Goal: Task Accomplishment & Management: Manage account settings

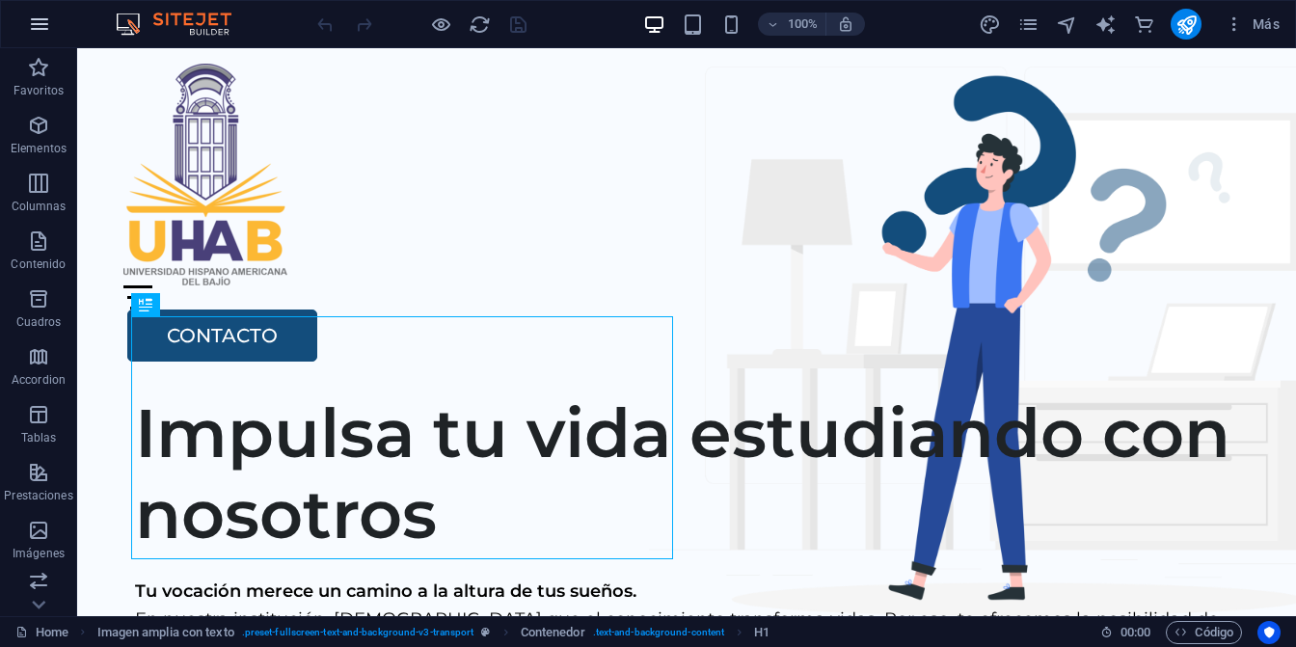
click at [43, 19] on icon "button" at bounding box center [39, 24] width 23 height 23
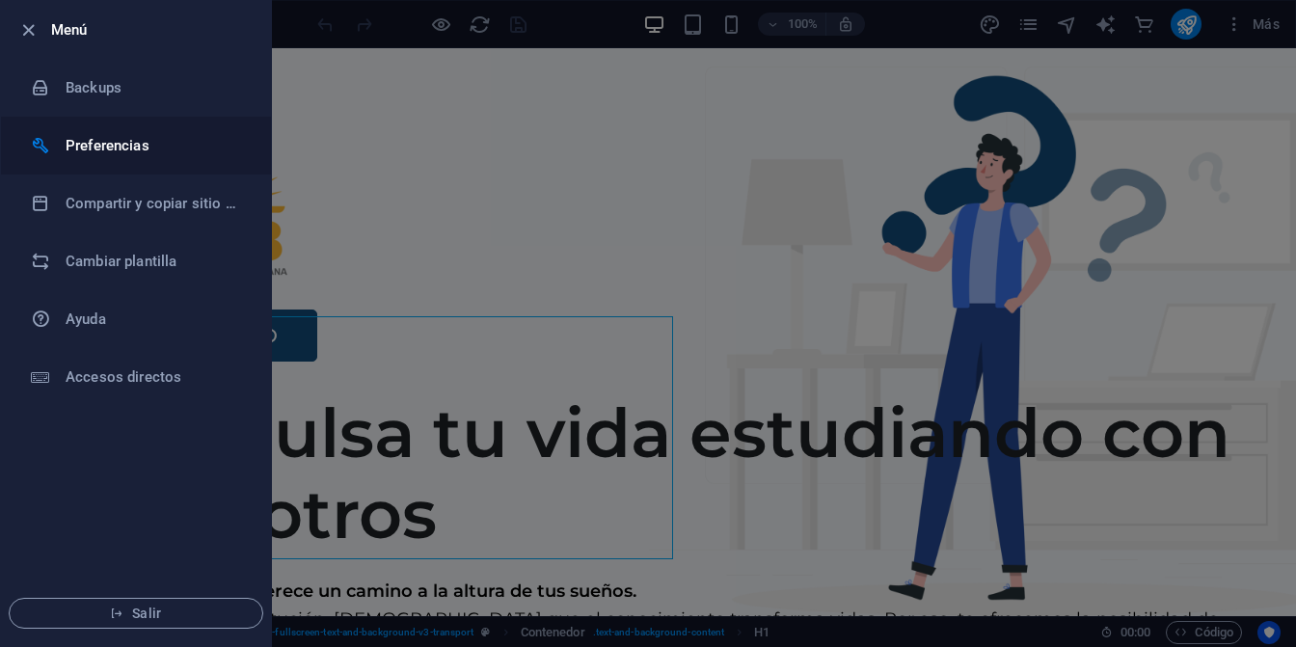
click at [83, 139] on h6 "Preferencias" at bounding box center [155, 145] width 178 height 23
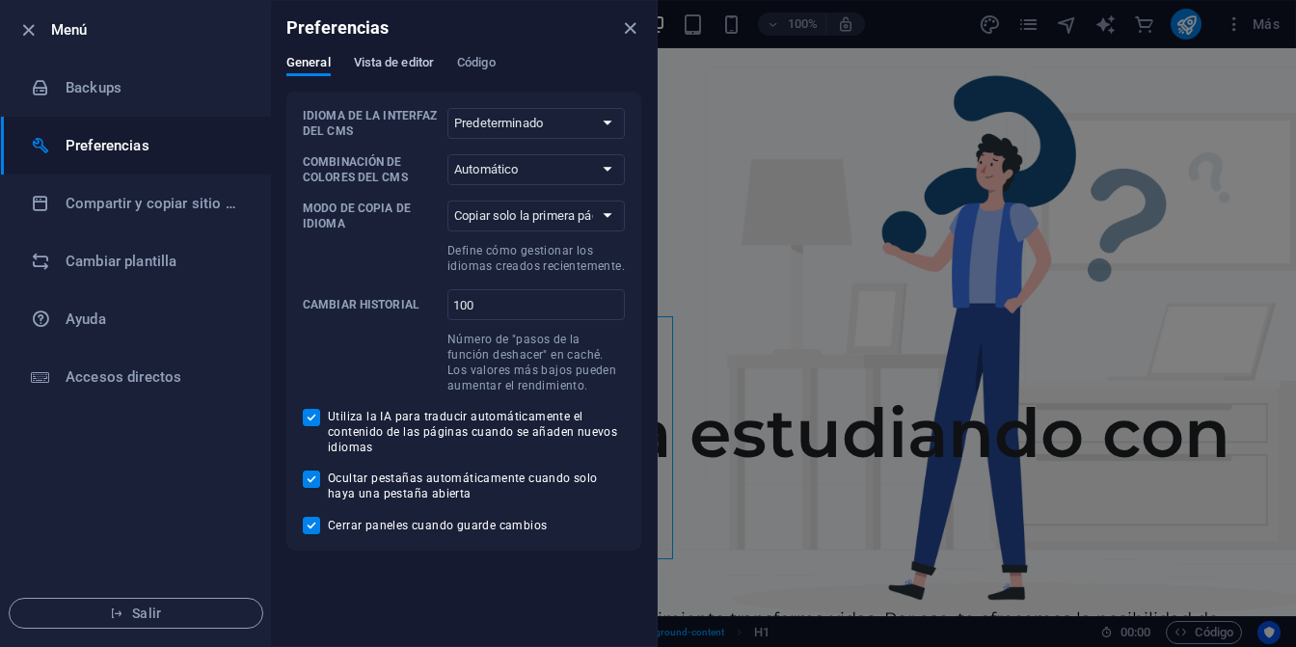
click at [407, 65] on span "Vista de editor" at bounding box center [394, 64] width 80 height 27
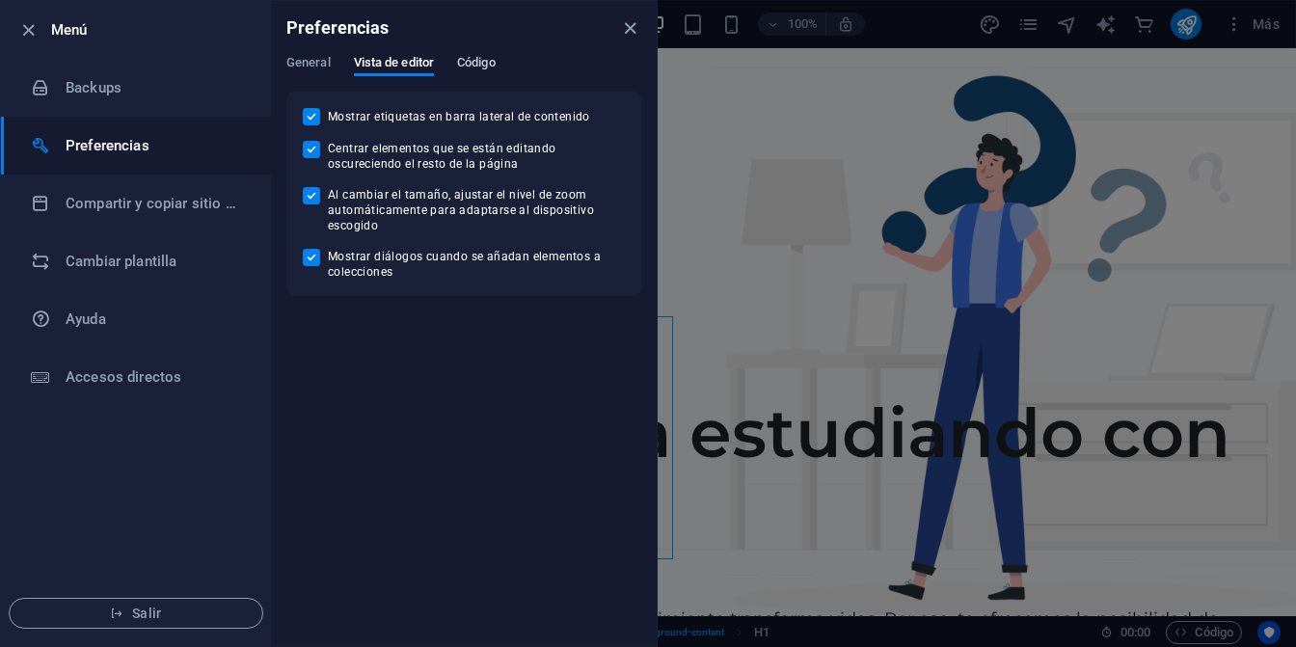
click at [478, 61] on span "Código" at bounding box center [476, 64] width 39 height 27
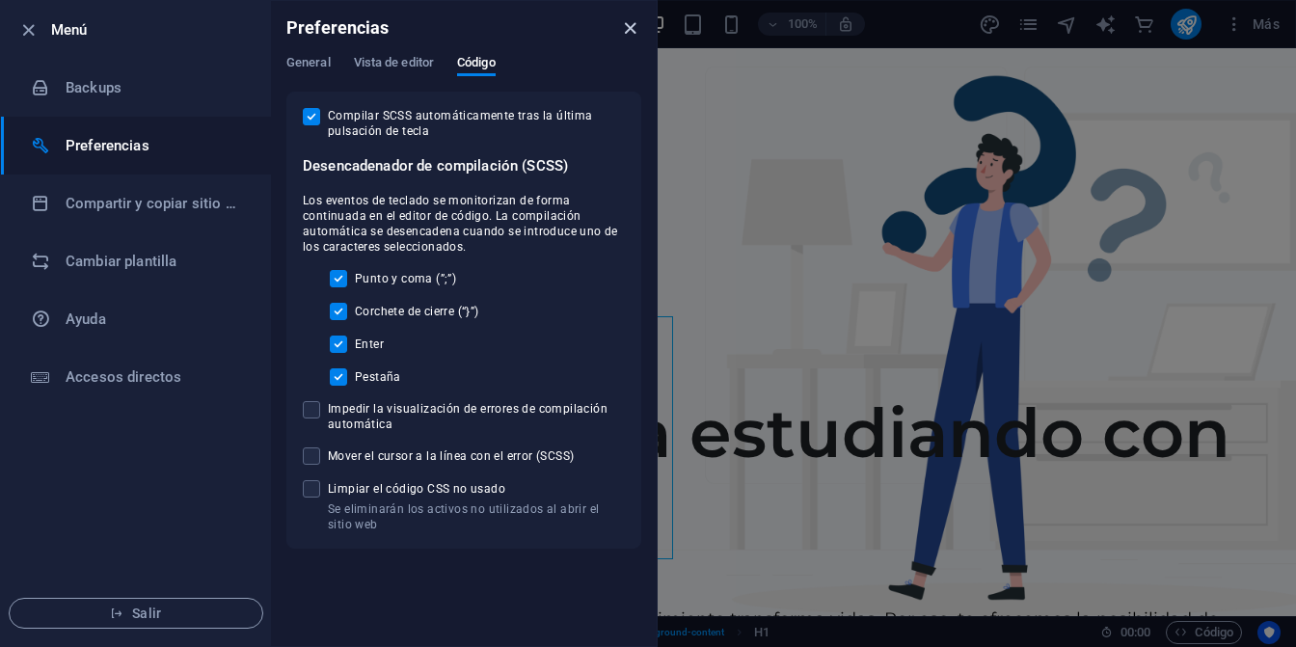
click at [630, 27] on icon "close" at bounding box center [630, 28] width 22 height 22
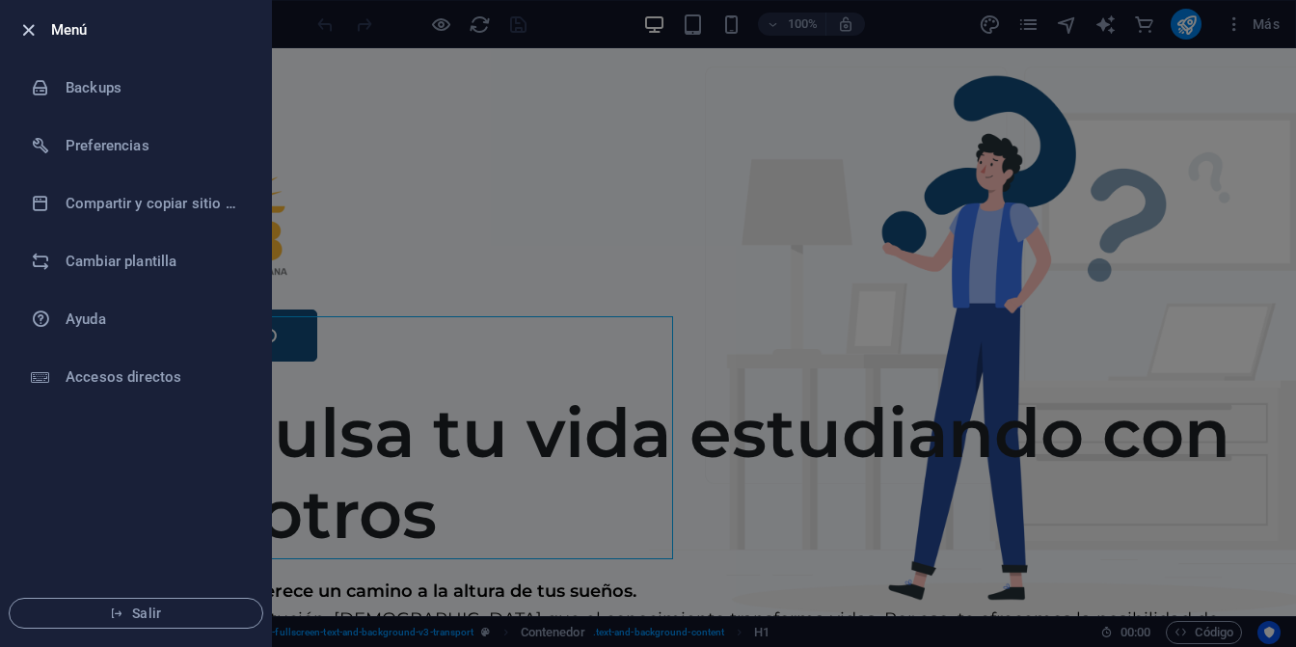
click at [26, 26] on icon "button" at bounding box center [28, 30] width 22 height 22
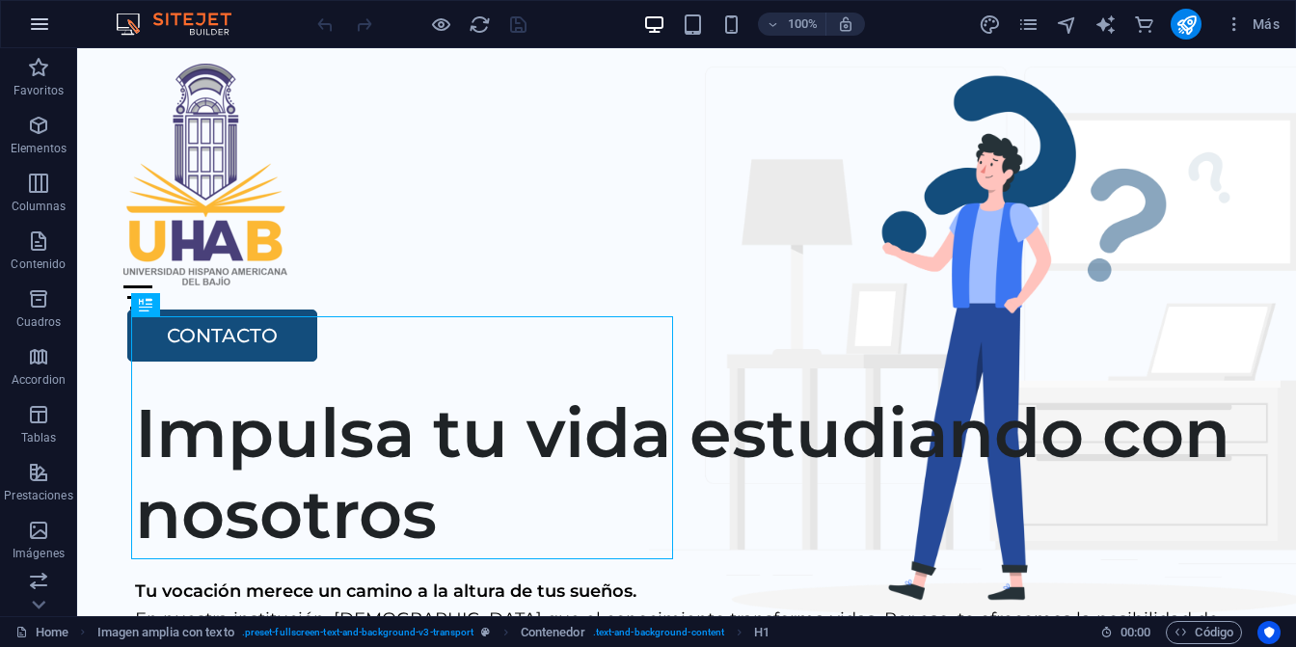
click at [37, 22] on icon "button" at bounding box center [39, 24] width 23 height 23
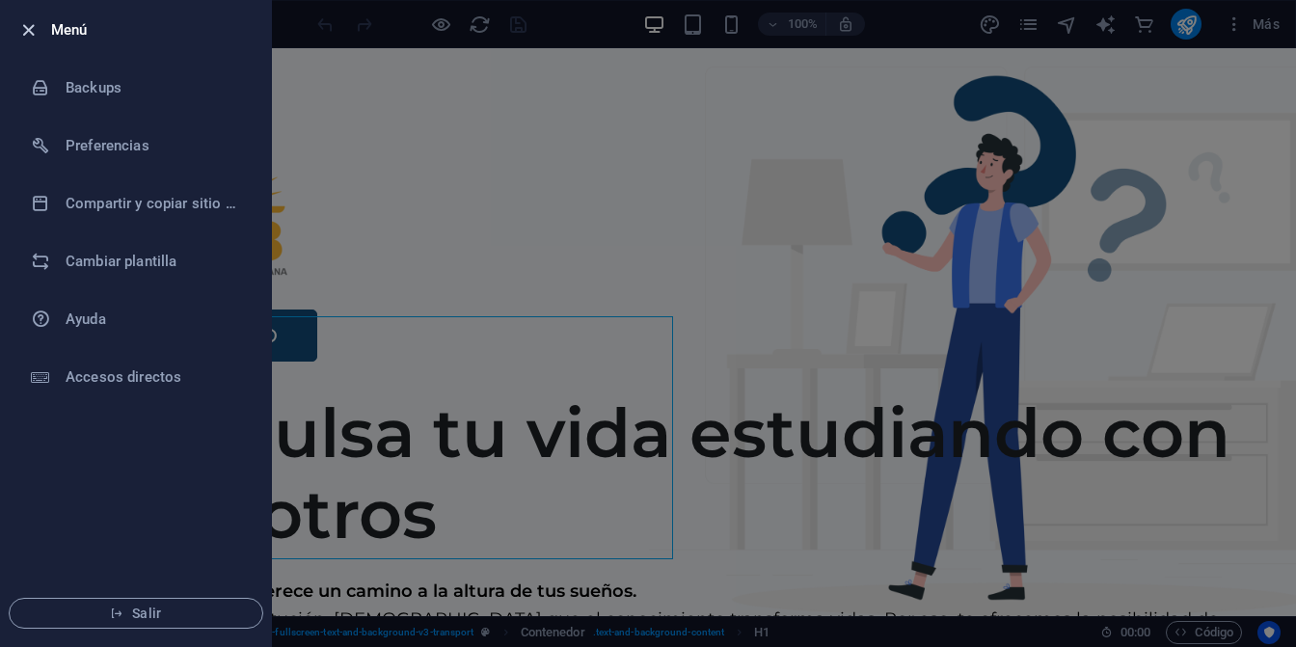
click at [27, 24] on icon "button" at bounding box center [28, 30] width 22 height 22
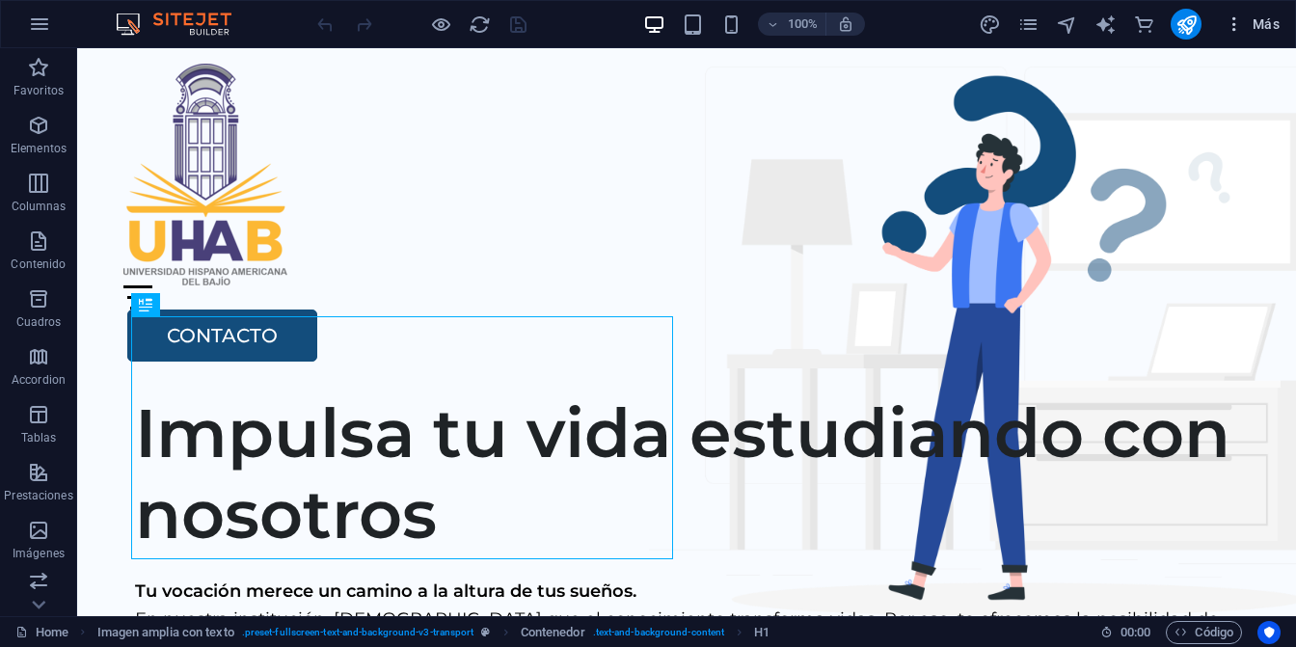
click at [1233, 23] on icon "button" at bounding box center [1233, 23] width 19 height 19
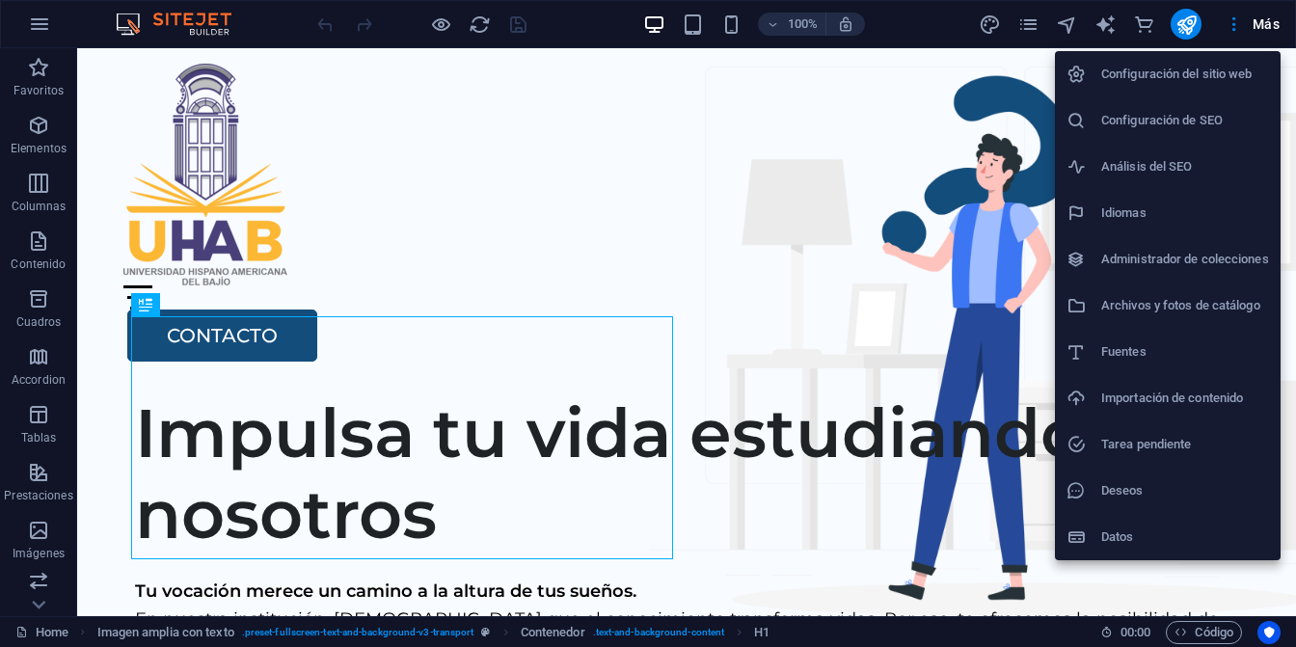
click at [1181, 72] on h6 "Configuración del sitio web" at bounding box center [1185, 74] width 168 height 23
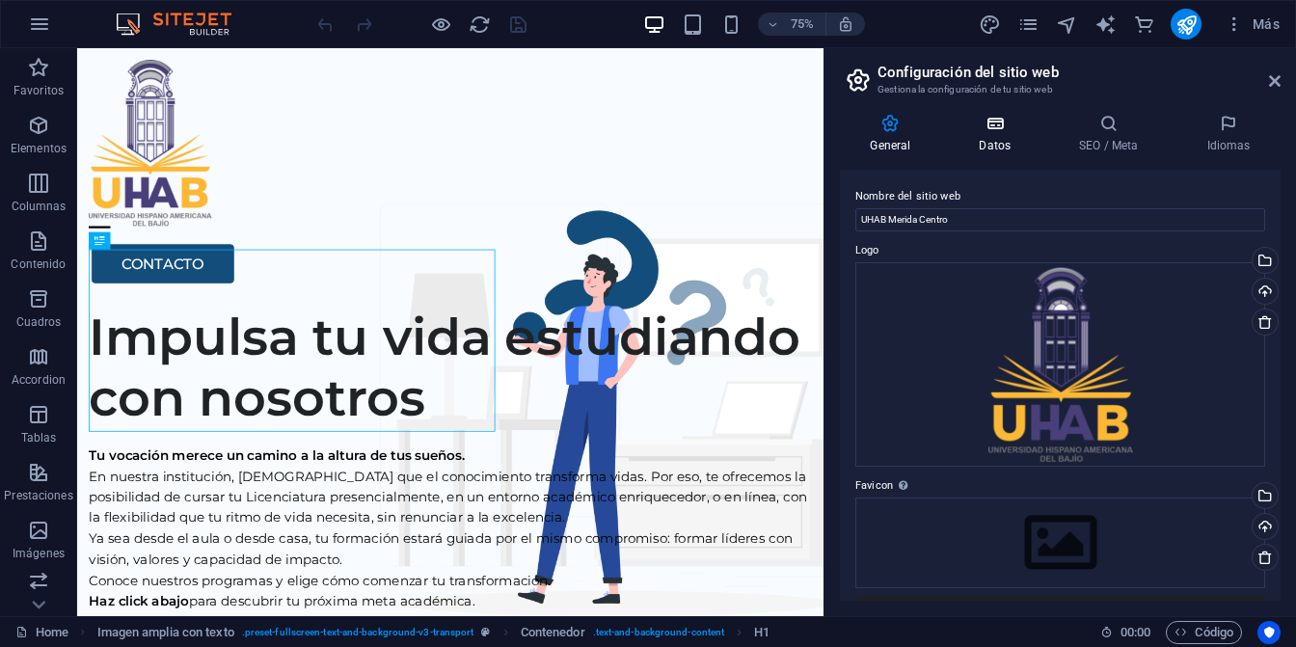
click at [999, 137] on h4 "Datos" at bounding box center [999, 134] width 100 height 40
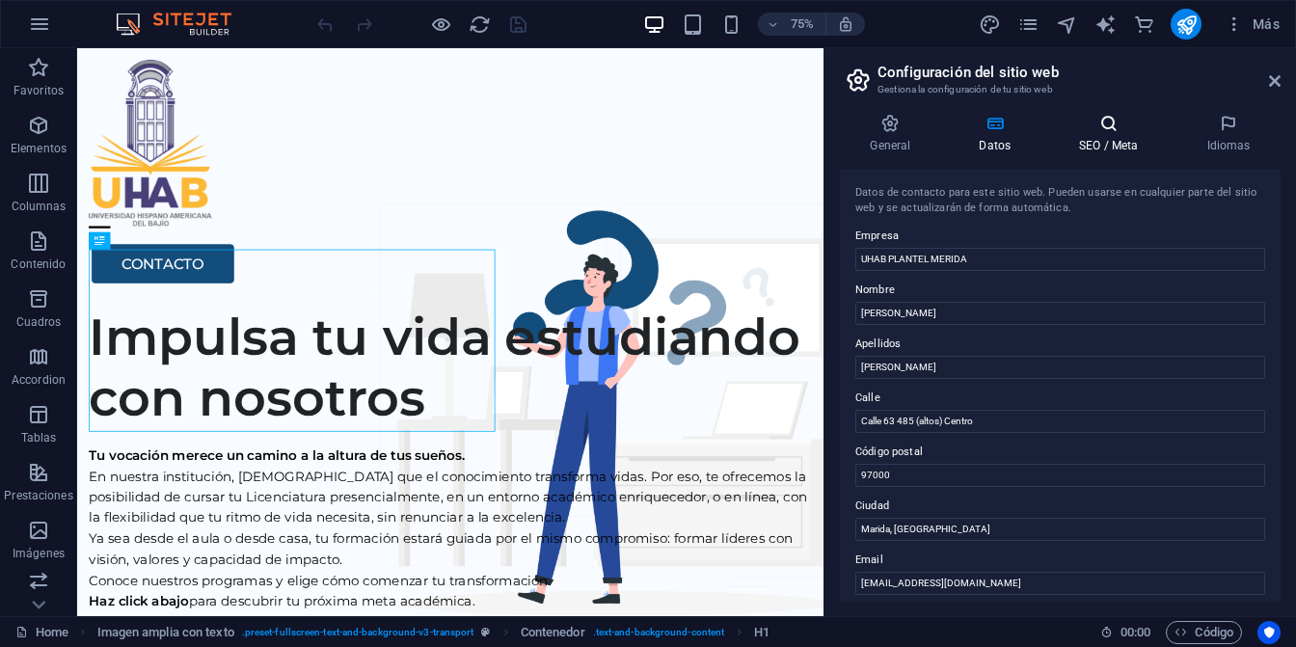
click at [1088, 147] on h4 "SEO / Meta" at bounding box center [1112, 134] width 127 height 40
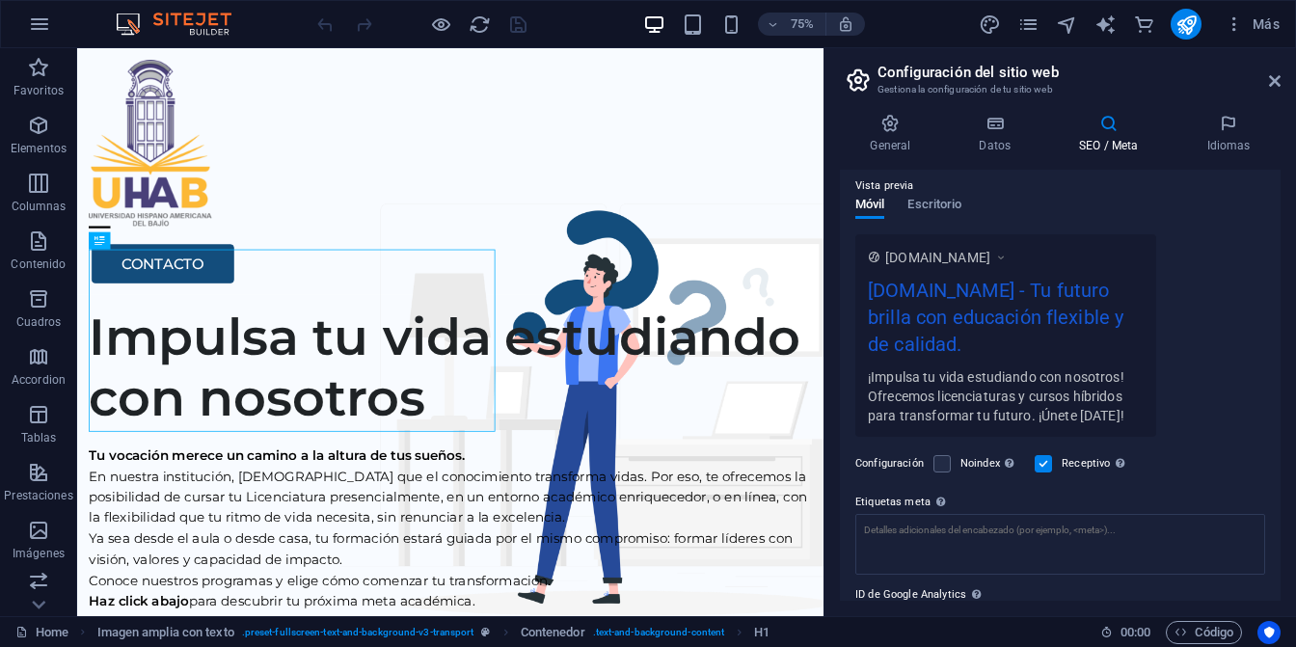
scroll to position [176, 0]
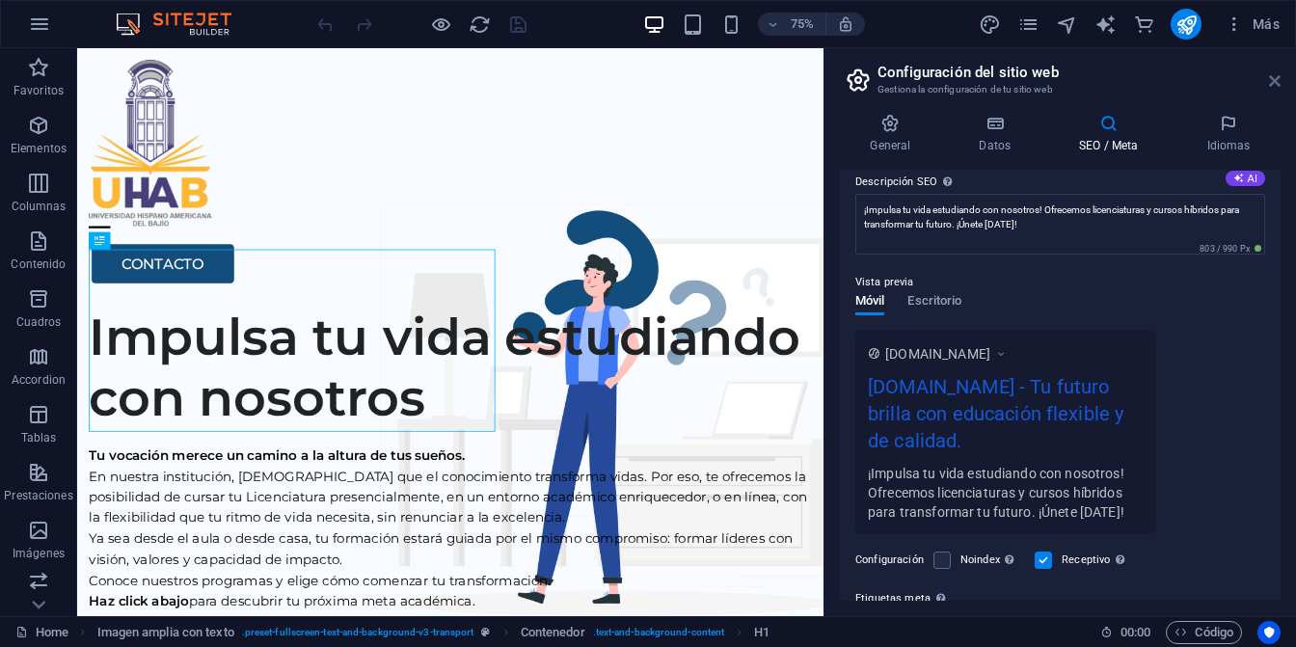
click at [1275, 80] on icon at bounding box center [1275, 80] width 12 height 15
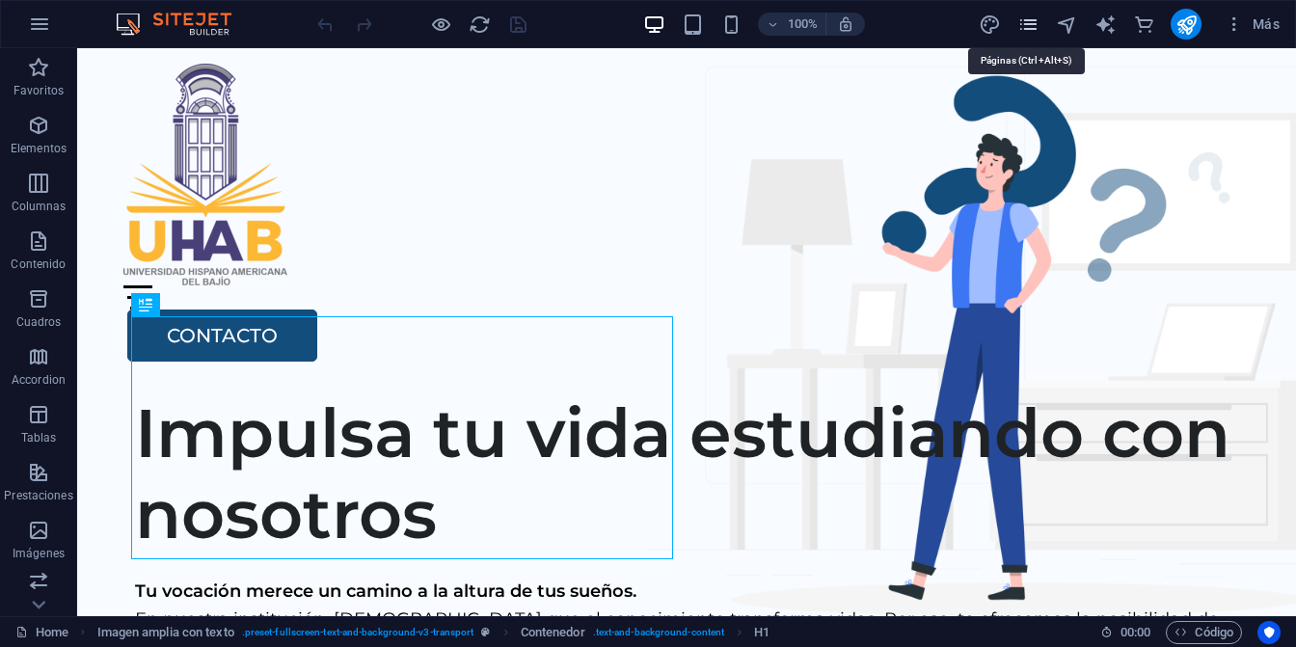
click at [1026, 27] on icon "pages" at bounding box center [1028, 24] width 22 height 22
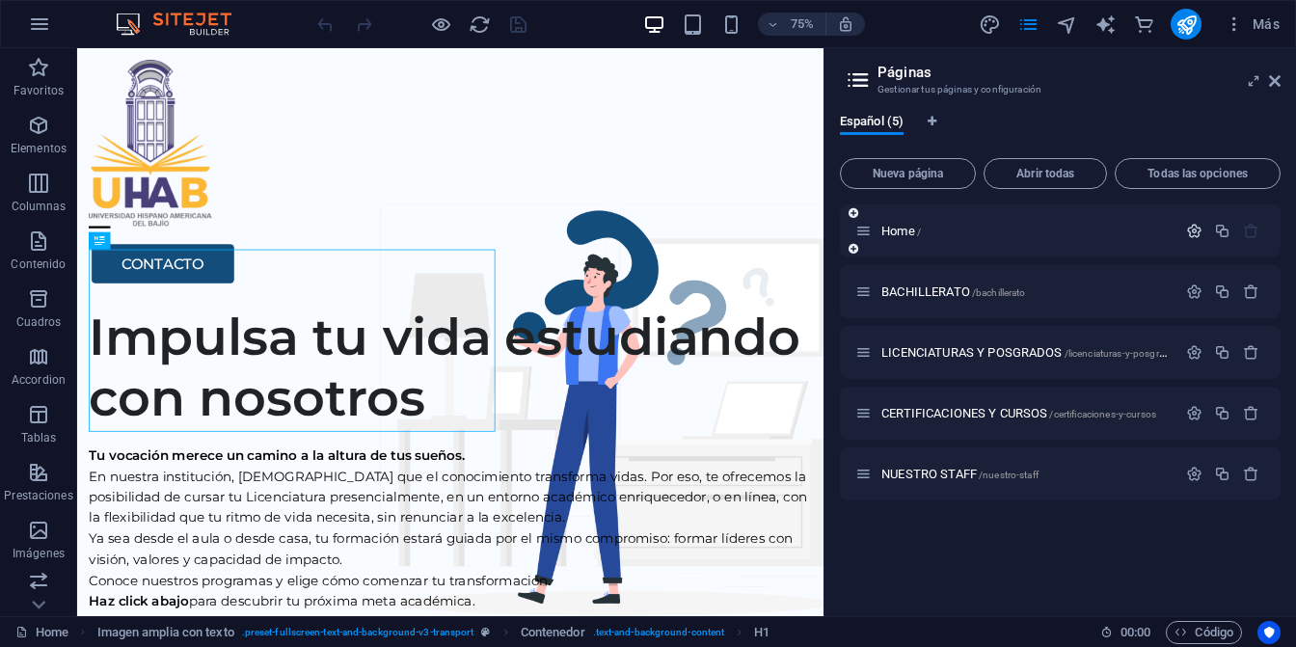
click at [1194, 228] on icon "button" at bounding box center [1194, 231] width 16 height 16
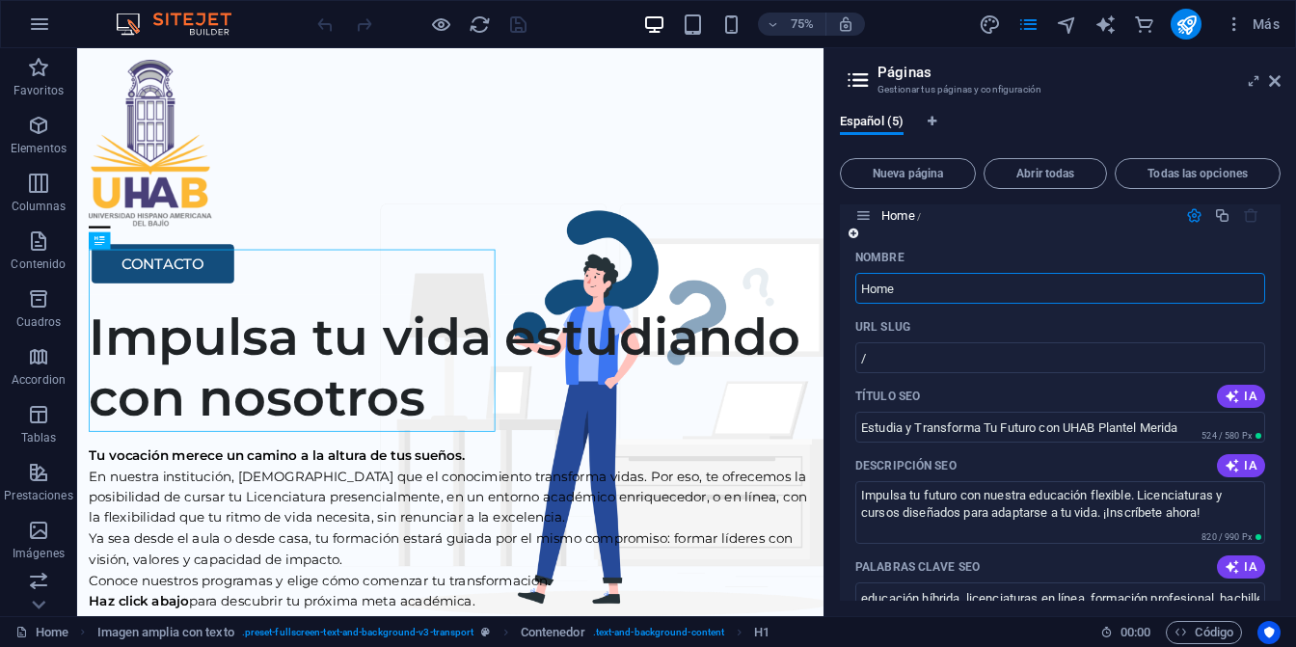
scroll to position [0, 0]
